Goal: Navigation & Orientation: Find specific page/section

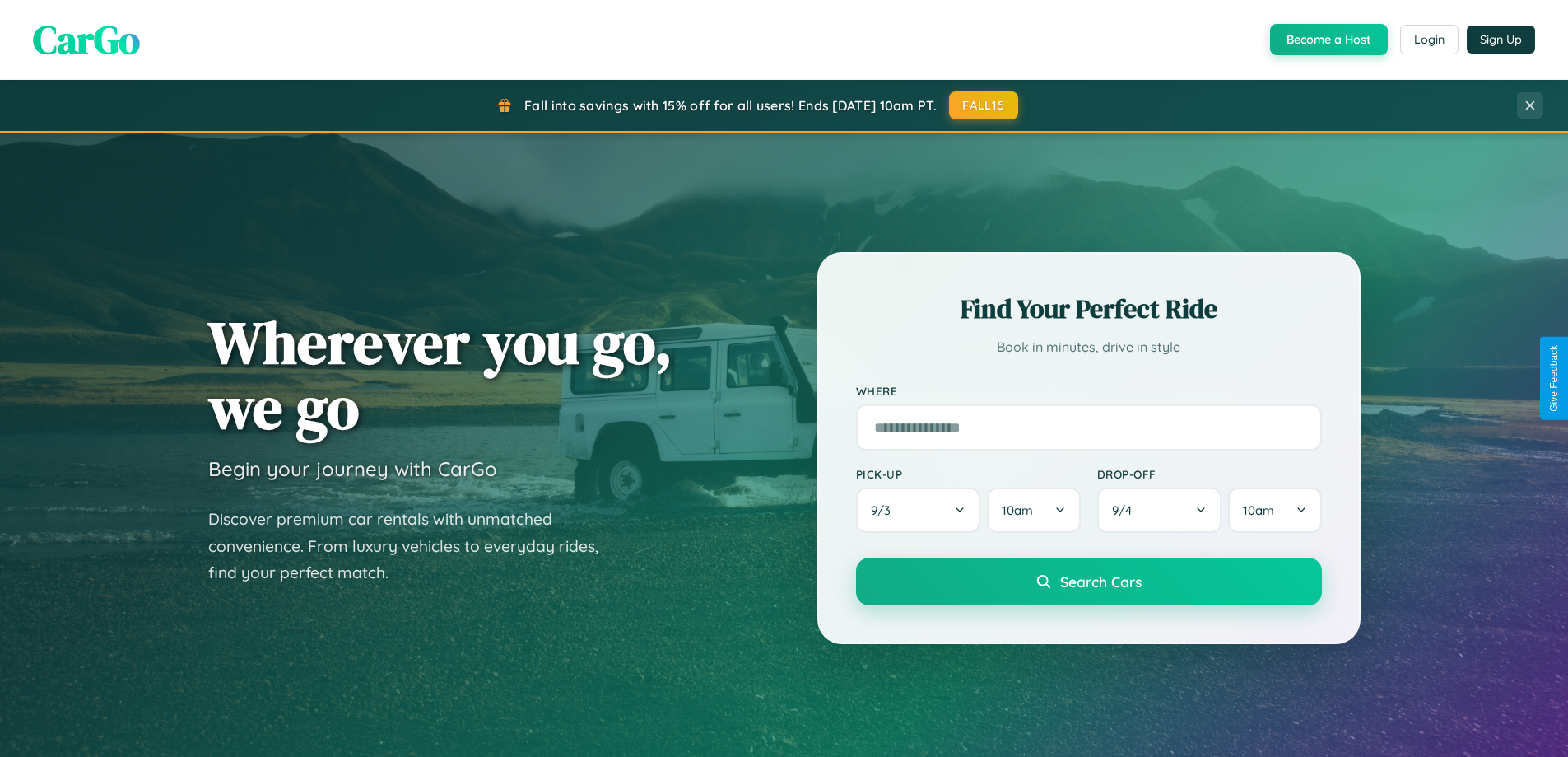
scroll to position [1133, 0]
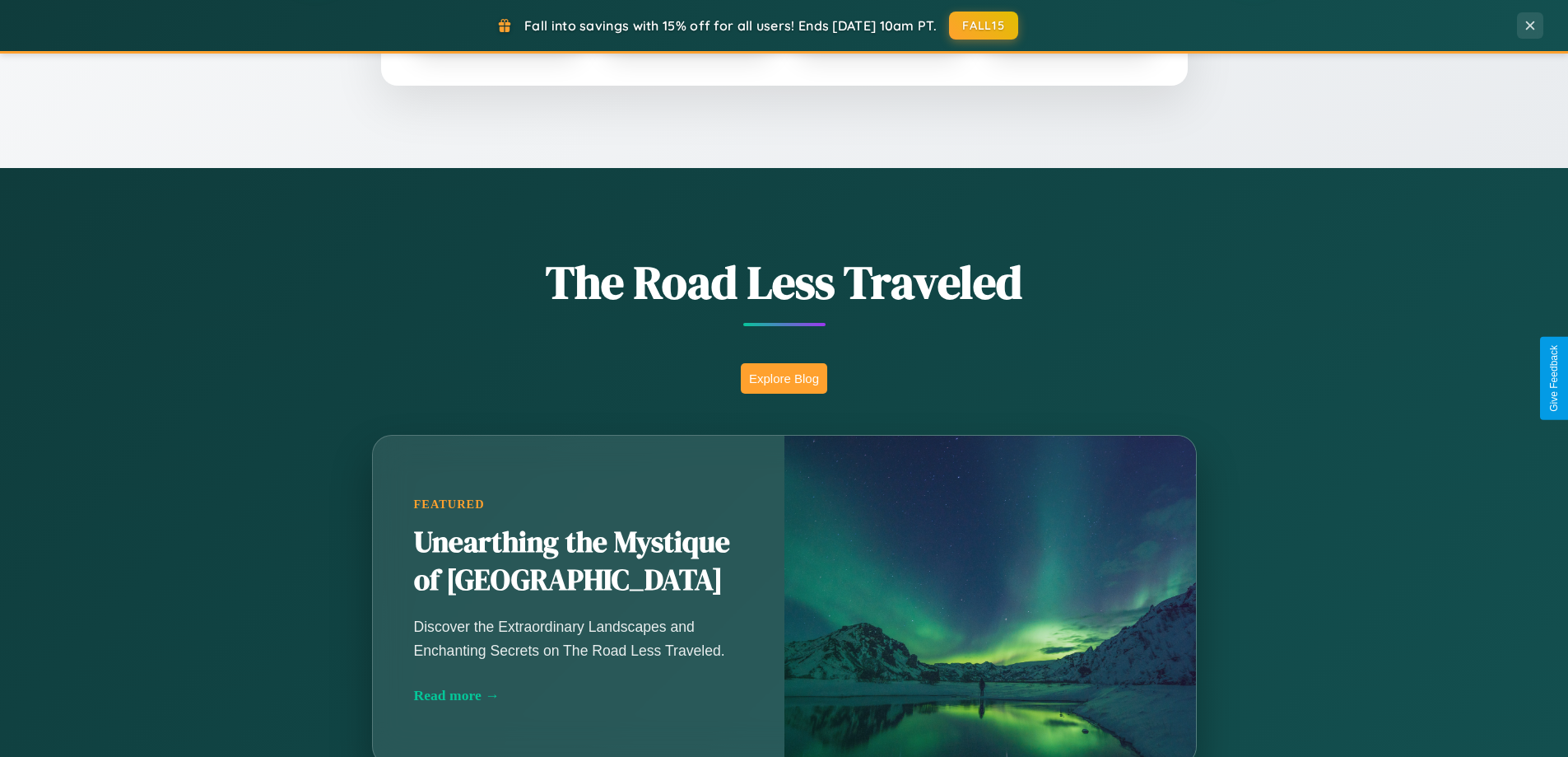
click at [784, 378] on button "Explore Blog" at bounding box center [783, 379] width 86 height 31
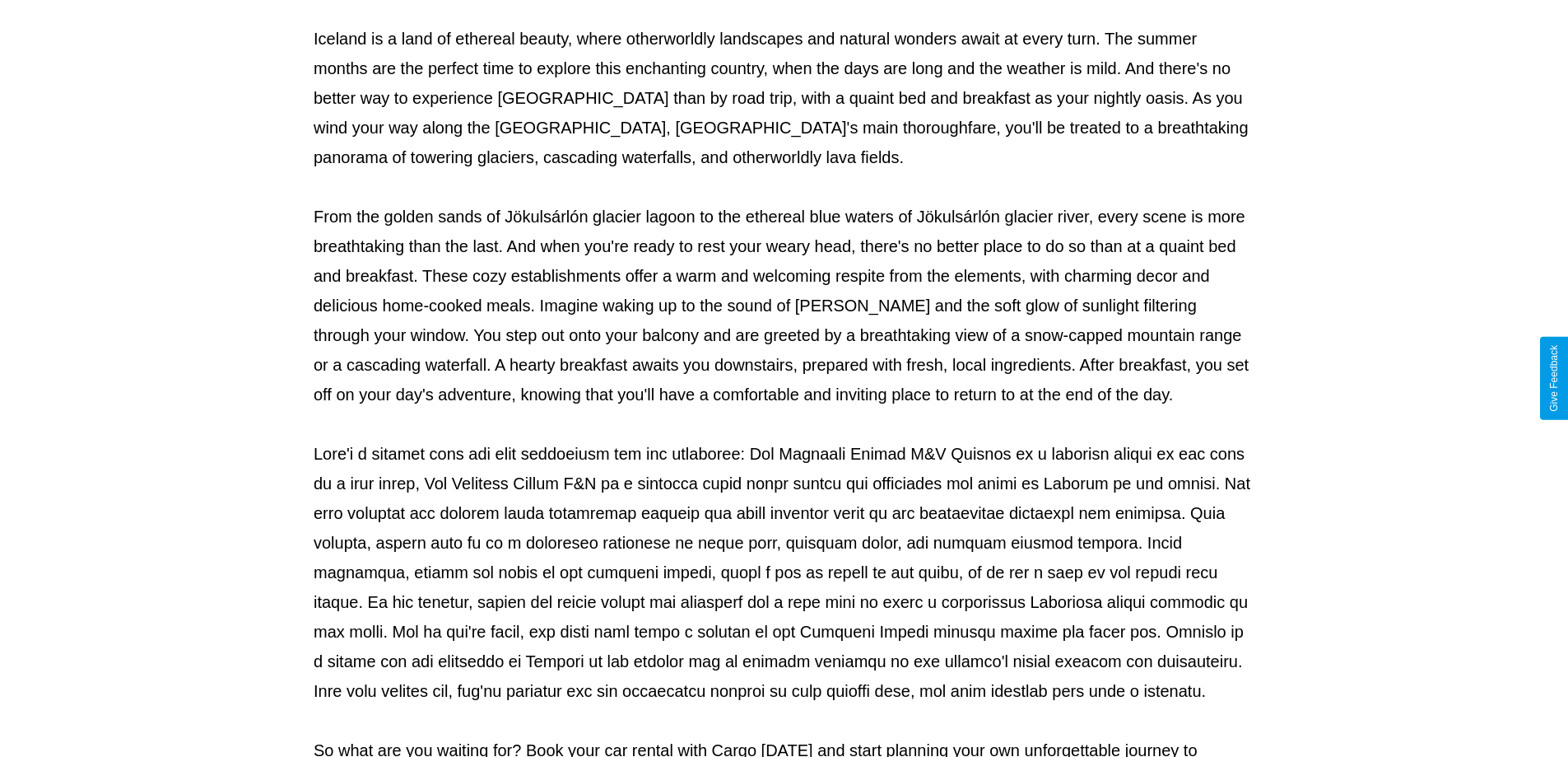
scroll to position [533, 0]
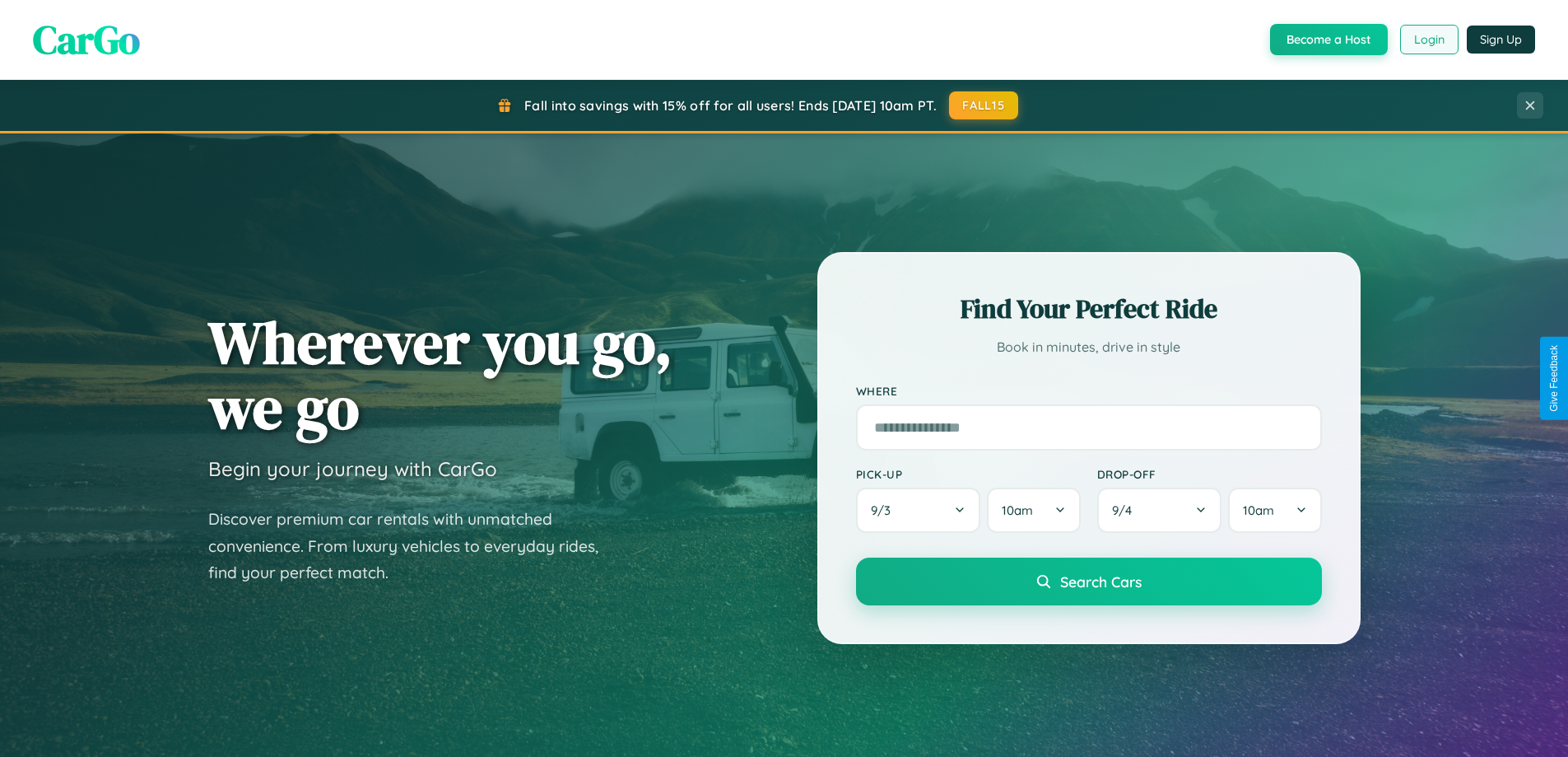
click at [1428, 39] on button "Login" at bounding box center [1429, 39] width 58 height 30
